Goal: Navigation & Orientation: Find specific page/section

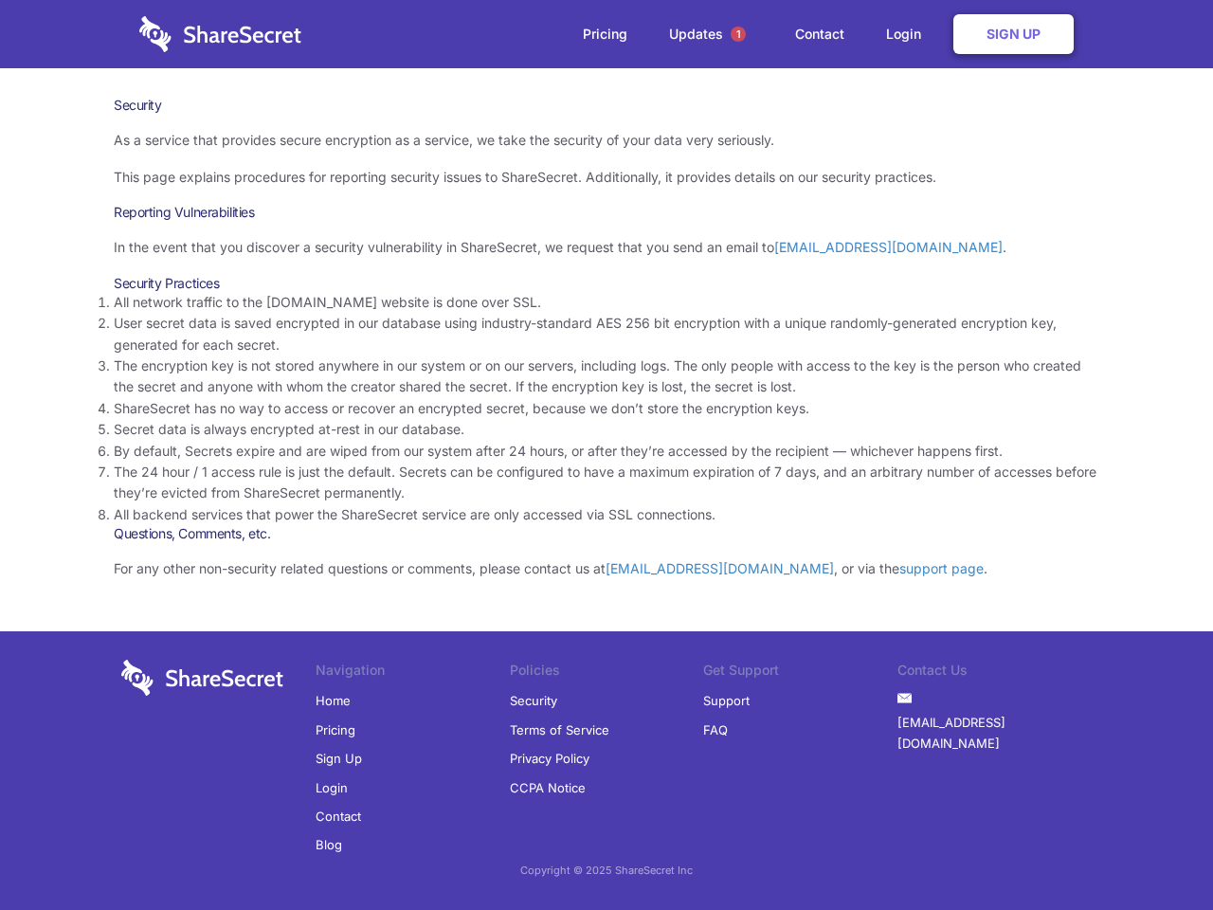
click at [607, 455] on li "By default, Secrets expire and are wiped from our system after 24 hours, or aft…" at bounding box center [607, 451] width 986 height 21
click at [738, 34] on span "1" at bounding box center [738, 34] width 15 height 15
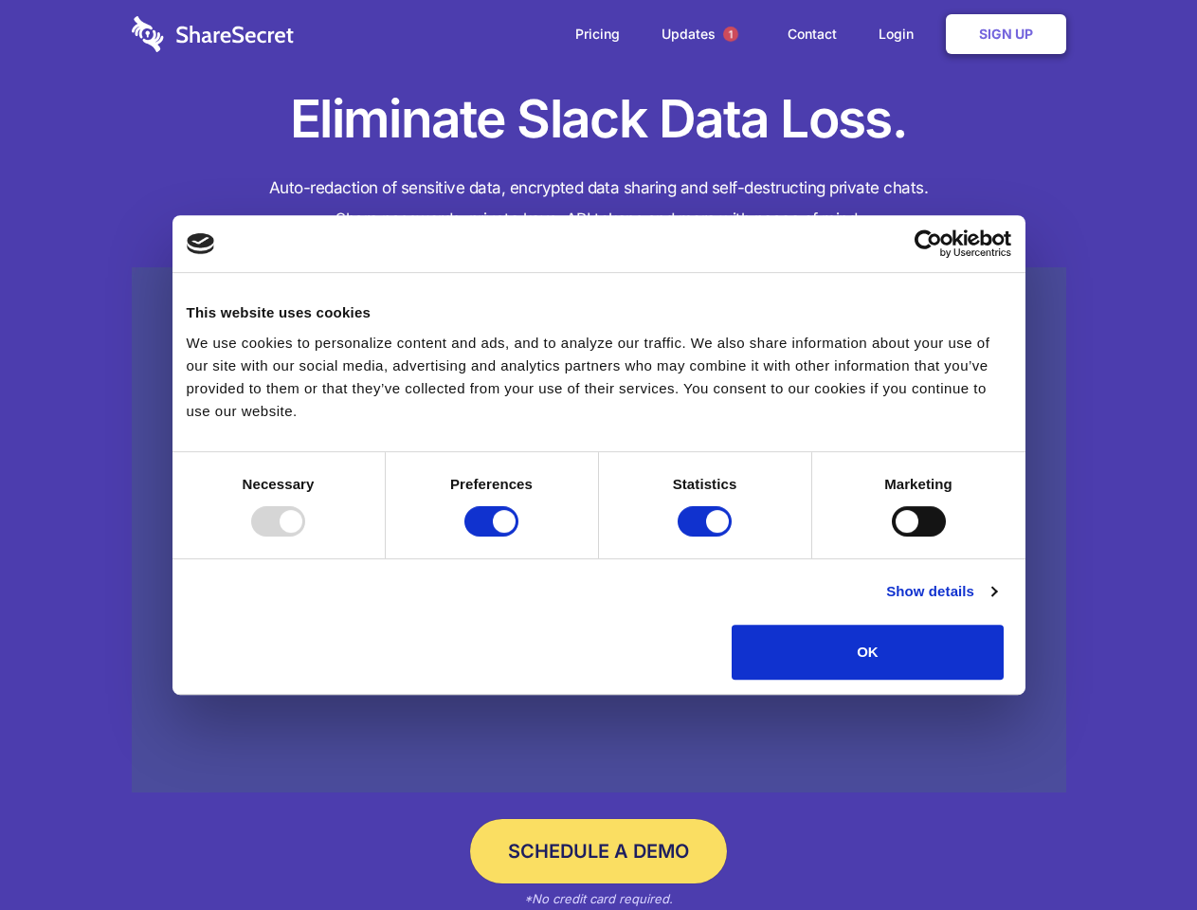
click at [305, 536] on div at bounding box center [278, 521] width 54 height 30
click at [518, 536] on input "Preferences" at bounding box center [491, 521] width 54 height 30
checkbox input "false"
click at [707, 536] on input "Statistics" at bounding box center [705, 521] width 54 height 30
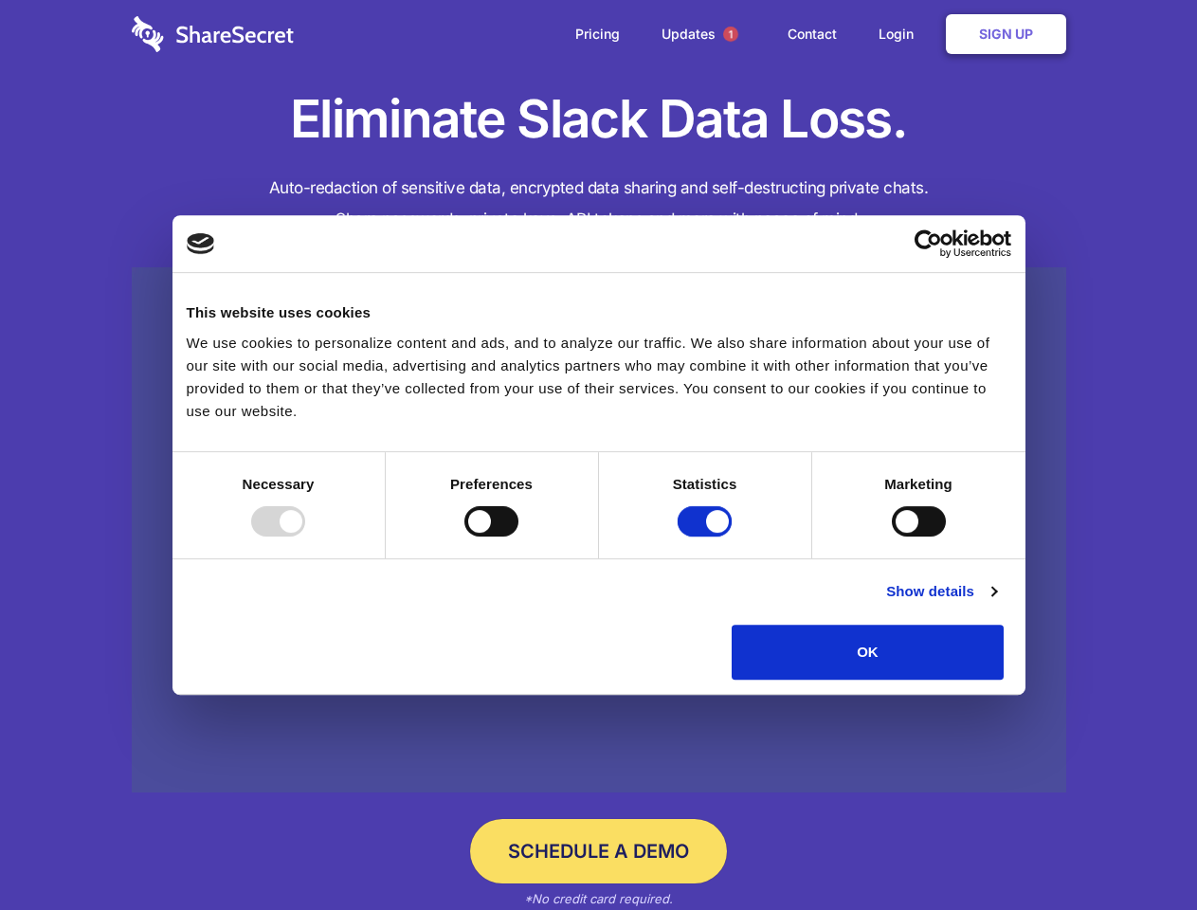
checkbox input "false"
click at [892, 536] on input "Marketing" at bounding box center [919, 521] width 54 height 30
checkbox input "true"
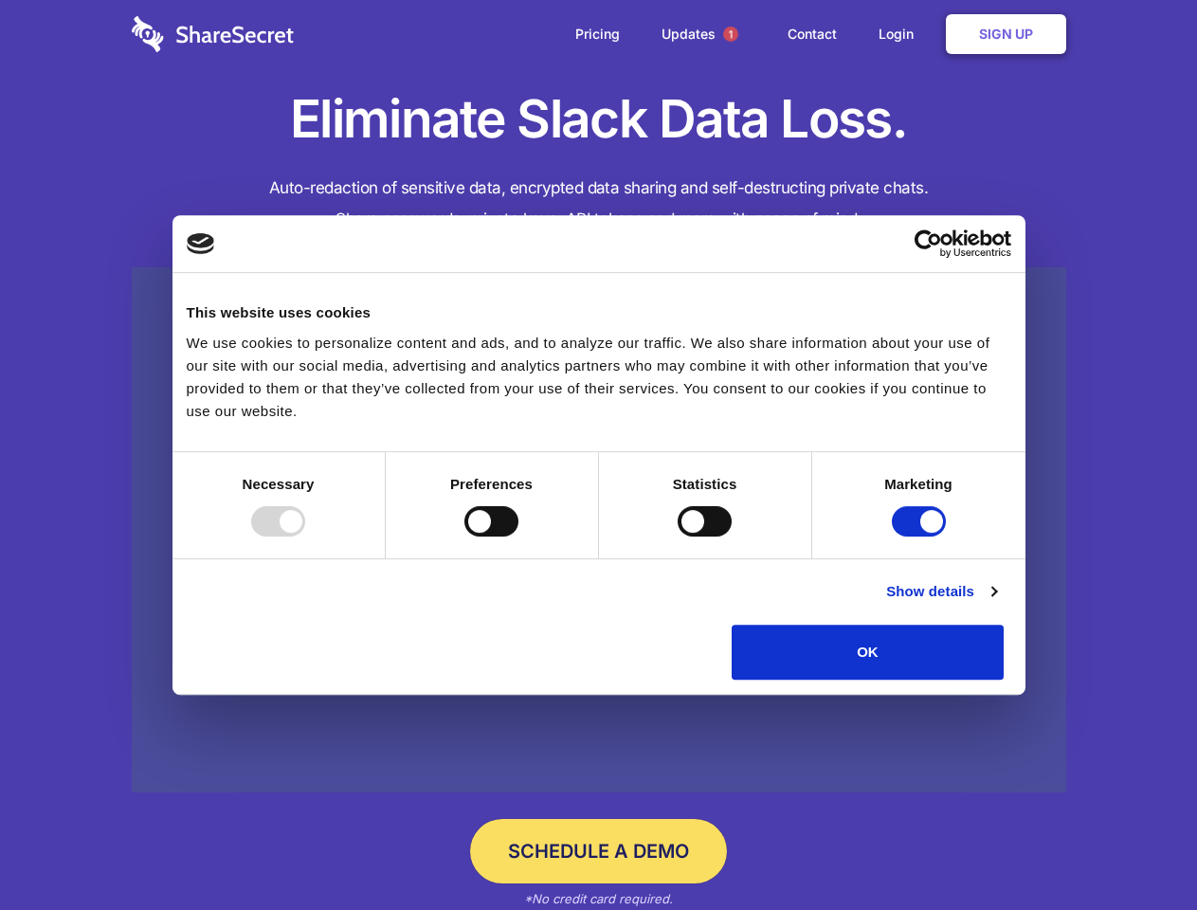
click at [996, 603] on link "Show details" at bounding box center [941, 591] width 110 height 23
